Goal: Check status: Check status

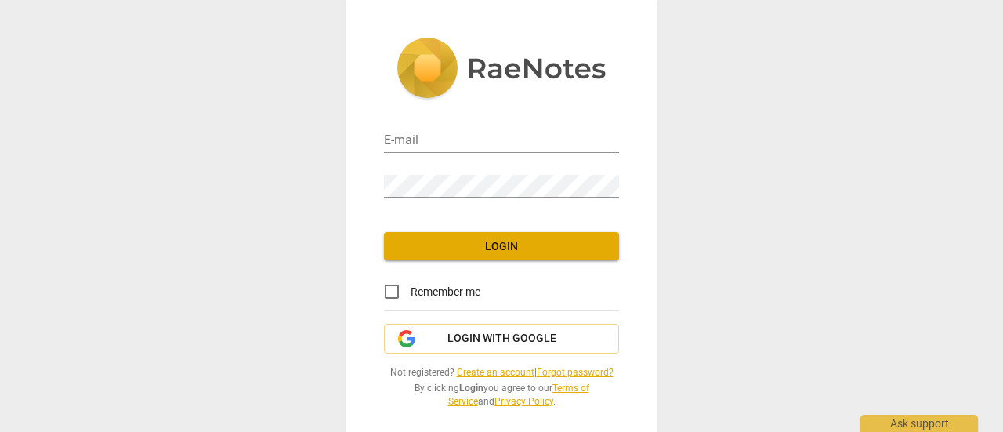
type input "[EMAIL_ADDRESS][DOMAIN_NAME]"
click at [504, 236] on button "Login" at bounding box center [501, 246] width 235 height 28
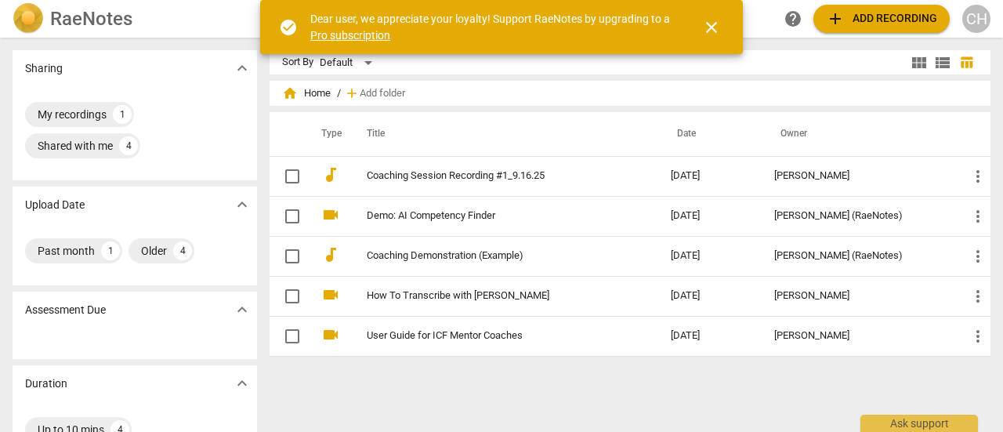
click at [710, 22] on span "close" at bounding box center [711, 27] width 19 height 19
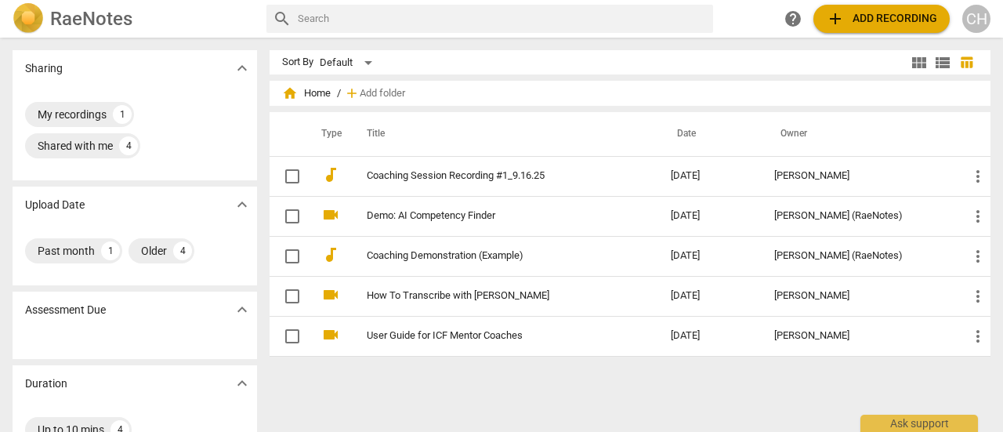
click at [828, 176] on div "[PERSON_NAME]" at bounding box center [858, 176] width 169 height 12
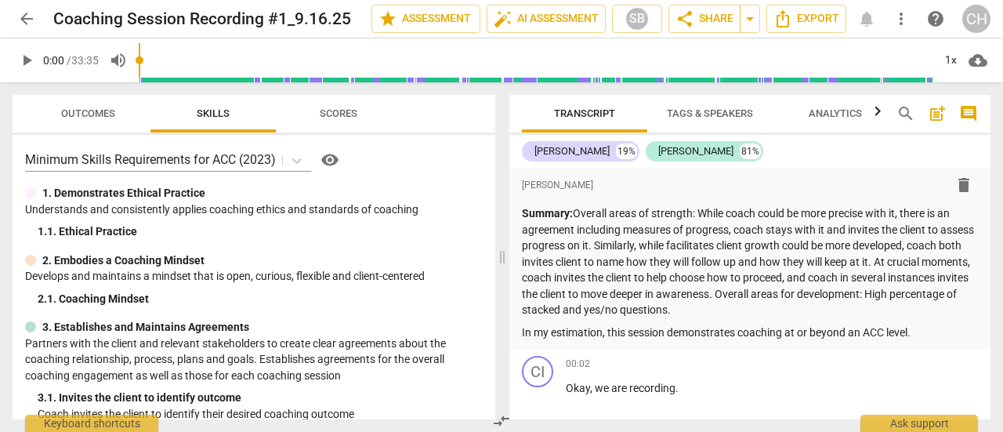
click at [338, 110] on span "Scores" at bounding box center [339, 113] width 38 height 12
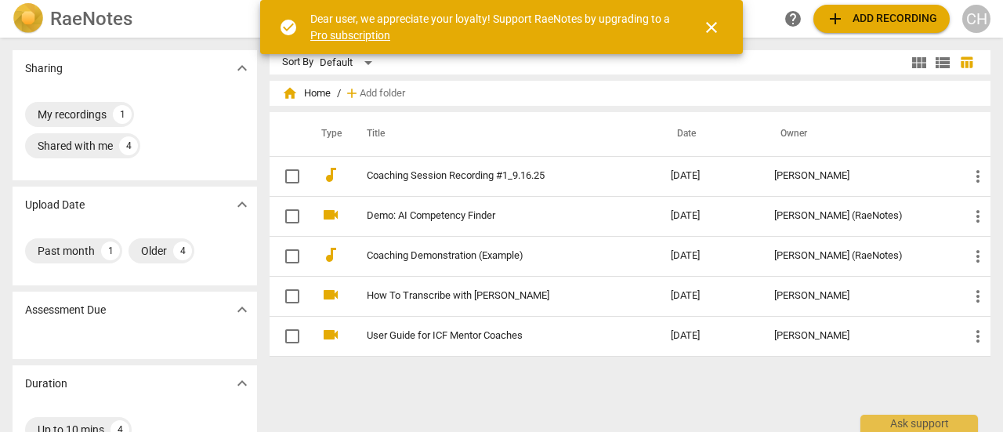
click at [717, 17] on button "close" at bounding box center [711, 28] width 38 height 38
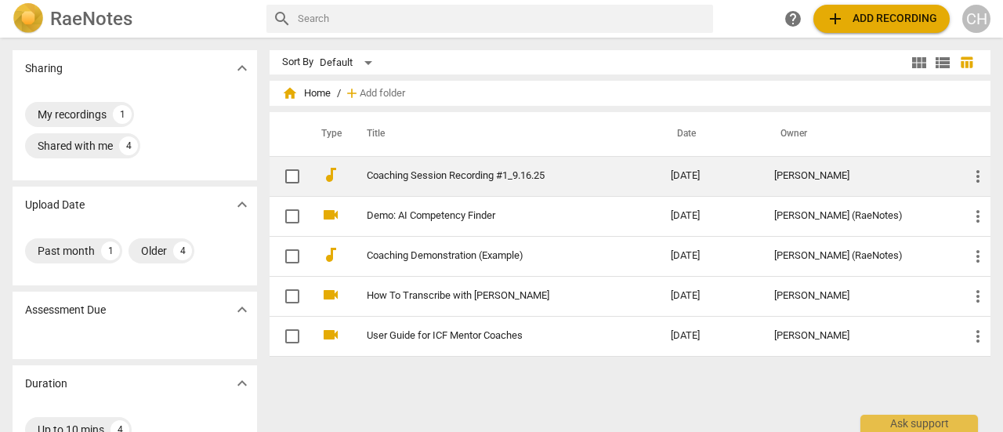
click at [658, 170] on td "Coaching Session Recording #1_9.16.25" at bounding box center [503, 176] width 310 height 40
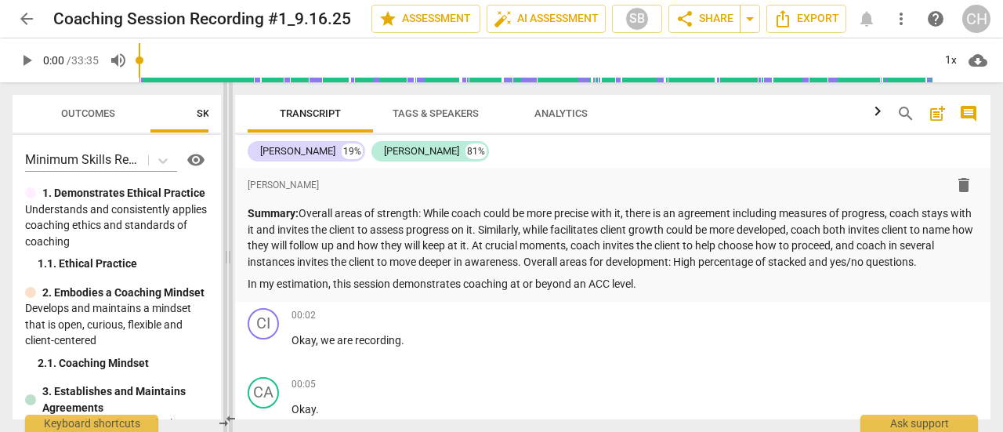
drag, startPoint x: 504, startPoint y: 247, endPoint x: 230, endPoint y: 236, distance: 274.3
click at [230, 236] on span at bounding box center [227, 256] width 9 height 349
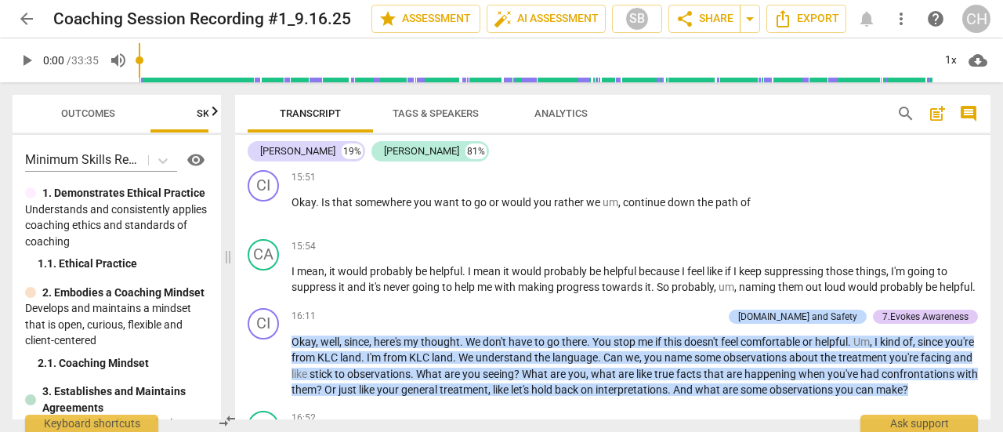
scroll to position [3070, 0]
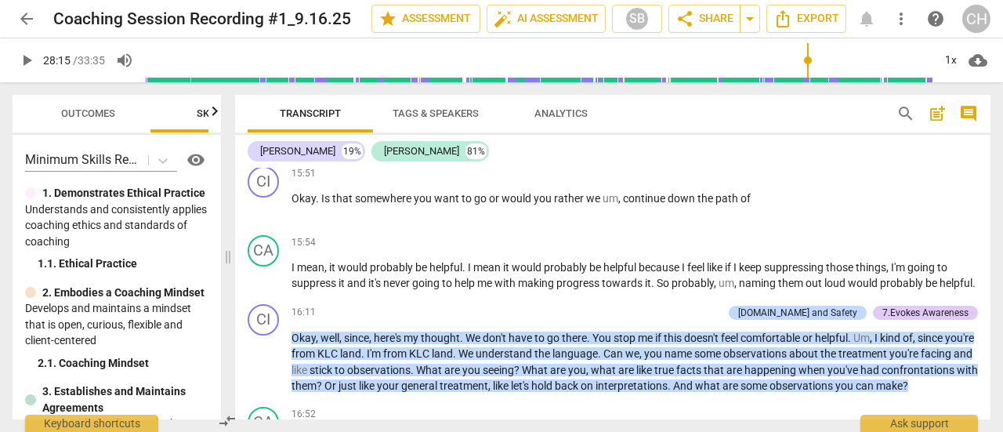
type input "1695"
click at [807, 57] on input "range" at bounding box center [538, 60] width 787 height 50
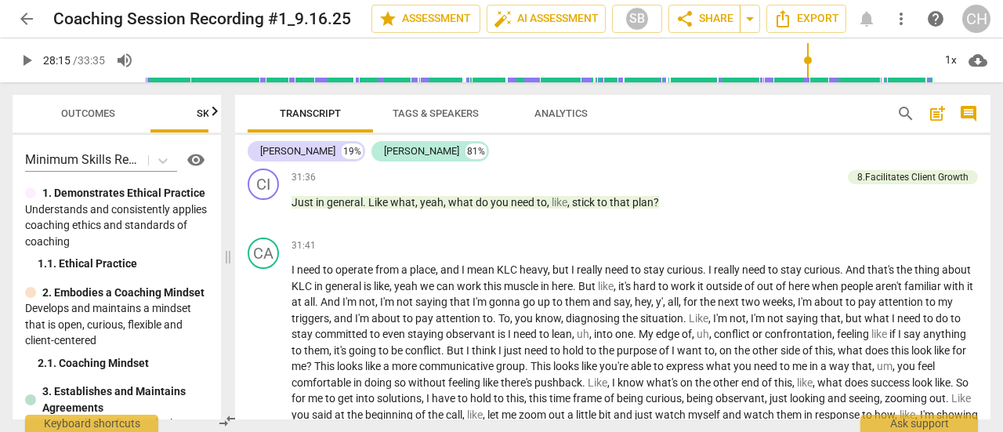
scroll to position [6309, 0]
